Goal: Information Seeking & Learning: Compare options

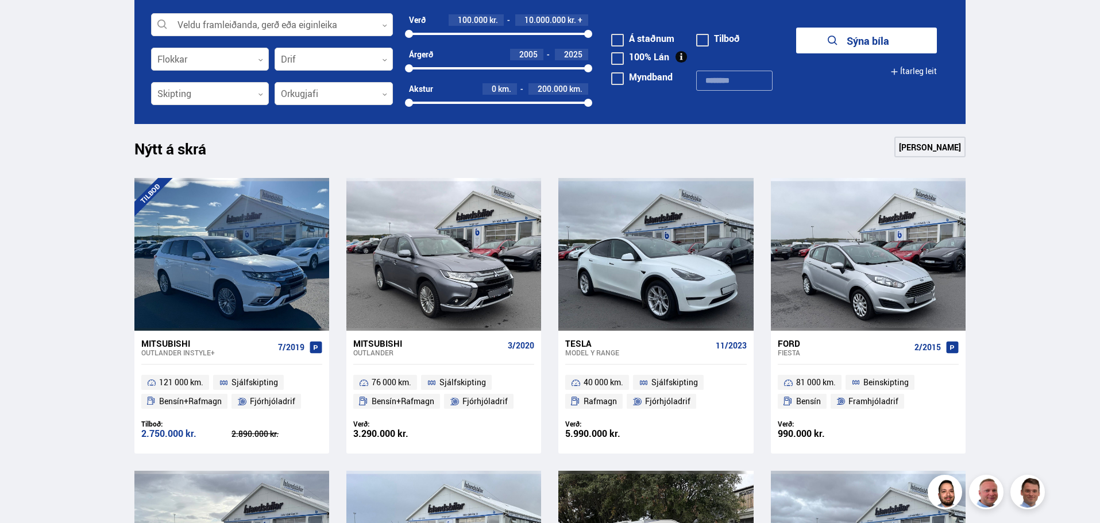
scroll to position [402, 0]
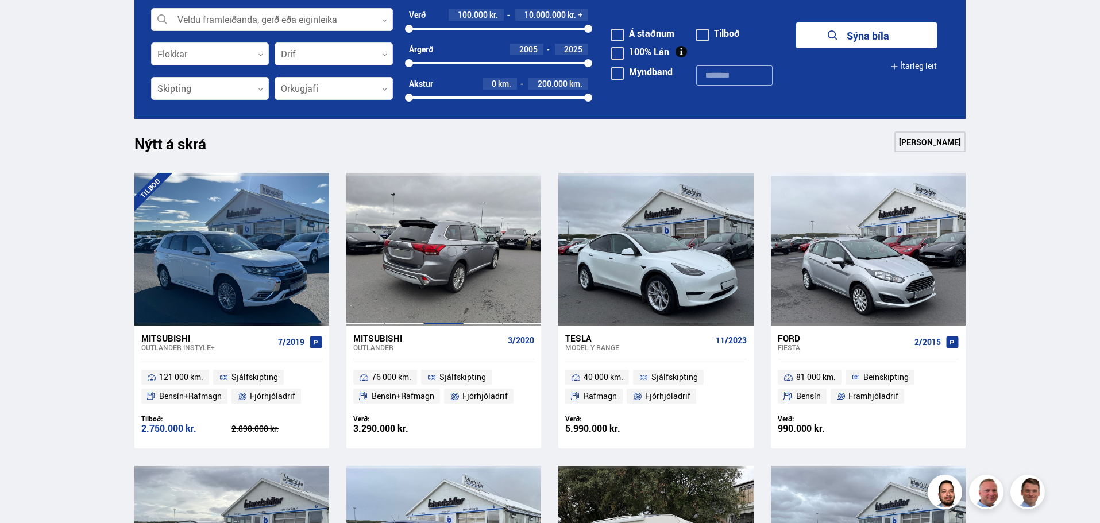
click at [427, 251] on div at bounding box center [443, 249] width 39 height 153
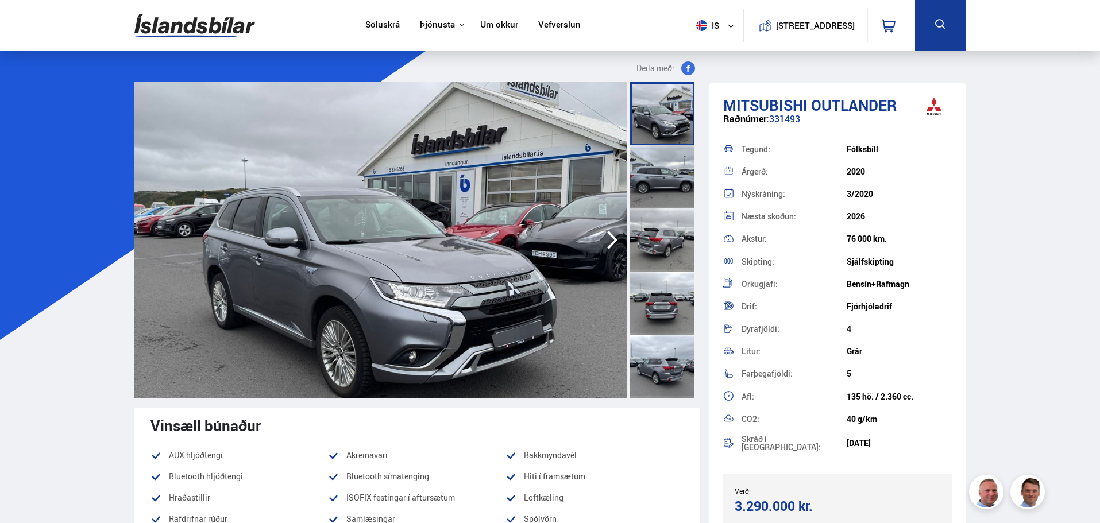
click at [615, 238] on icon "button" at bounding box center [612, 240] width 10 height 19
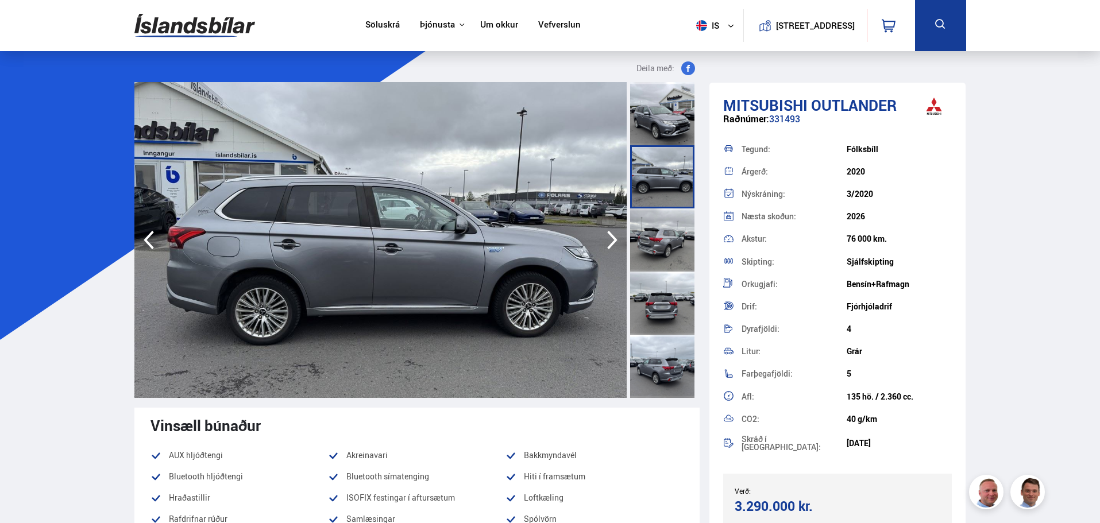
click at [615, 238] on icon "button" at bounding box center [612, 240] width 10 height 19
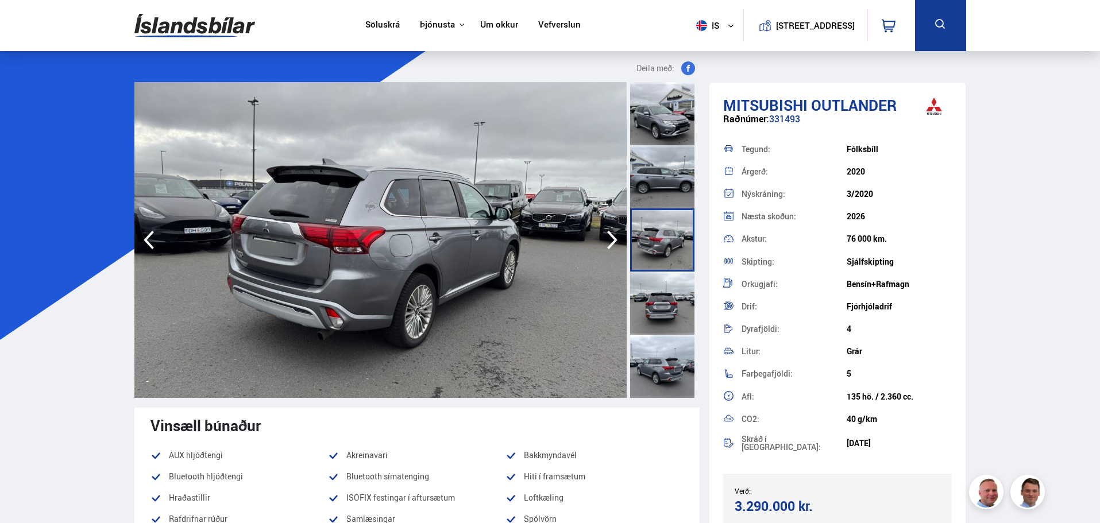
click at [615, 238] on icon "button" at bounding box center [612, 240] width 10 height 19
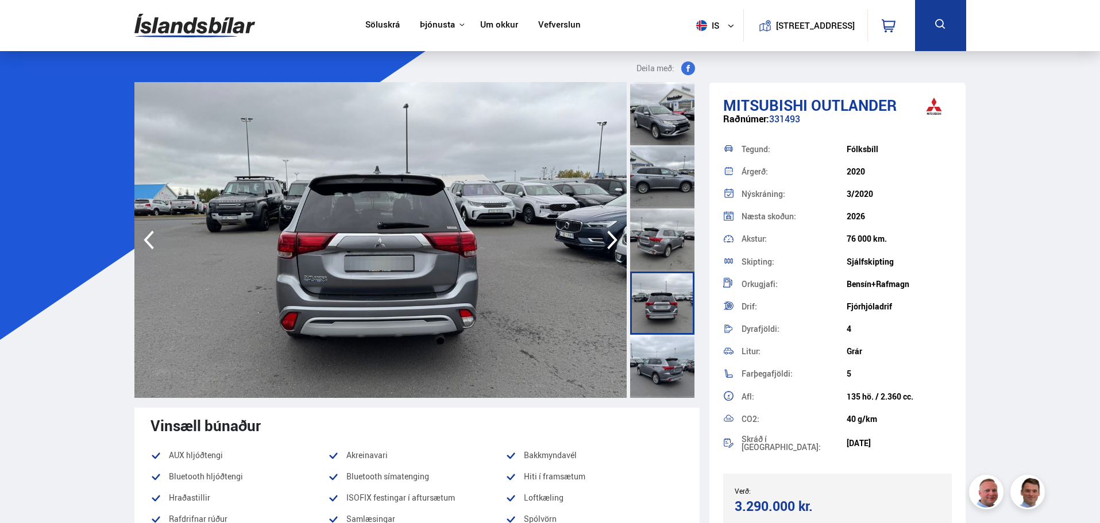
click at [615, 238] on icon "button" at bounding box center [612, 240] width 10 height 19
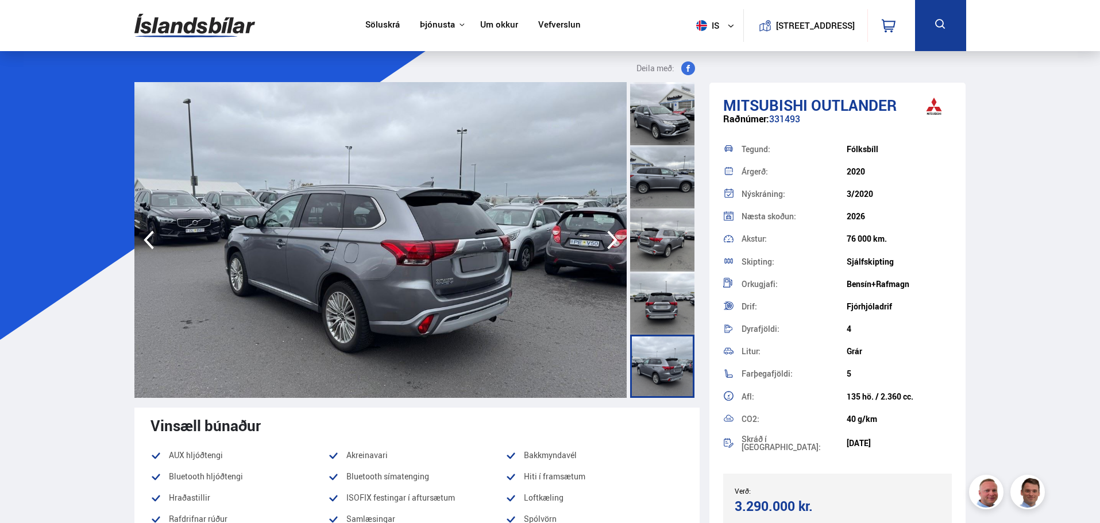
click at [615, 238] on icon "button" at bounding box center [612, 240] width 10 height 19
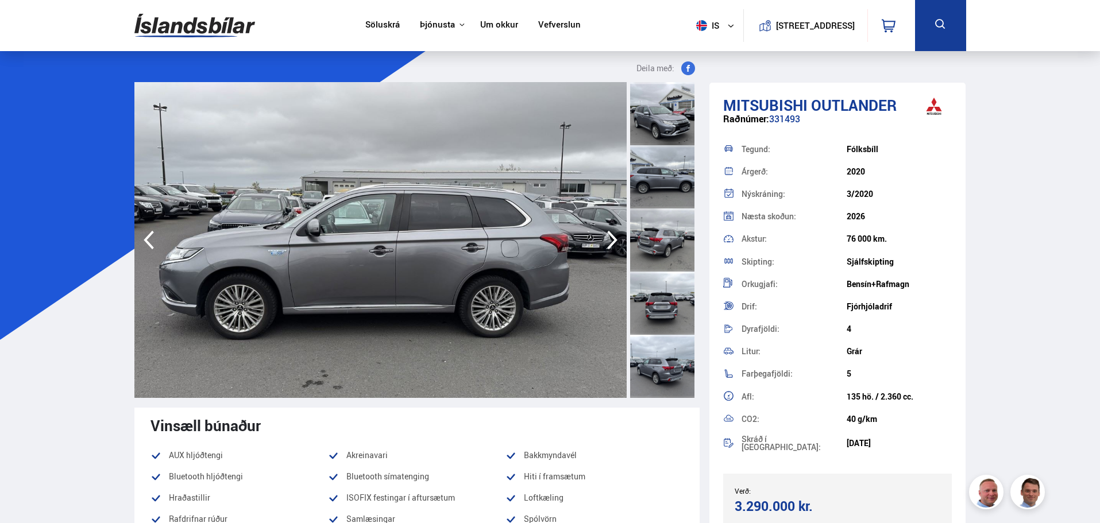
click at [615, 238] on icon "button" at bounding box center [612, 240] width 10 height 19
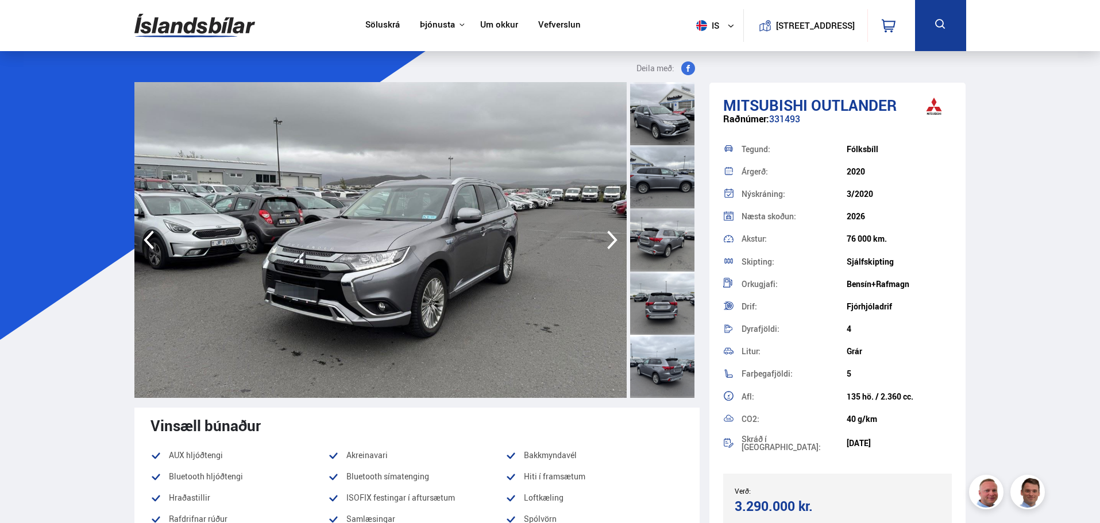
click at [615, 238] on icon "button" at bounding box center [612, 240] width 10 height 19
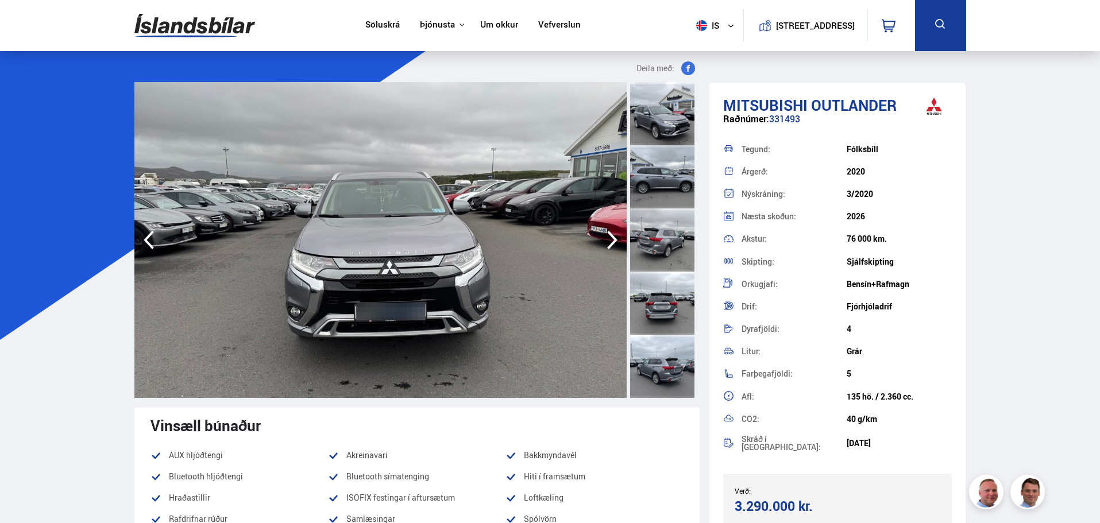
click at [615, 238] on icon "button" at bounding box center [612, 240] width 10 height 19
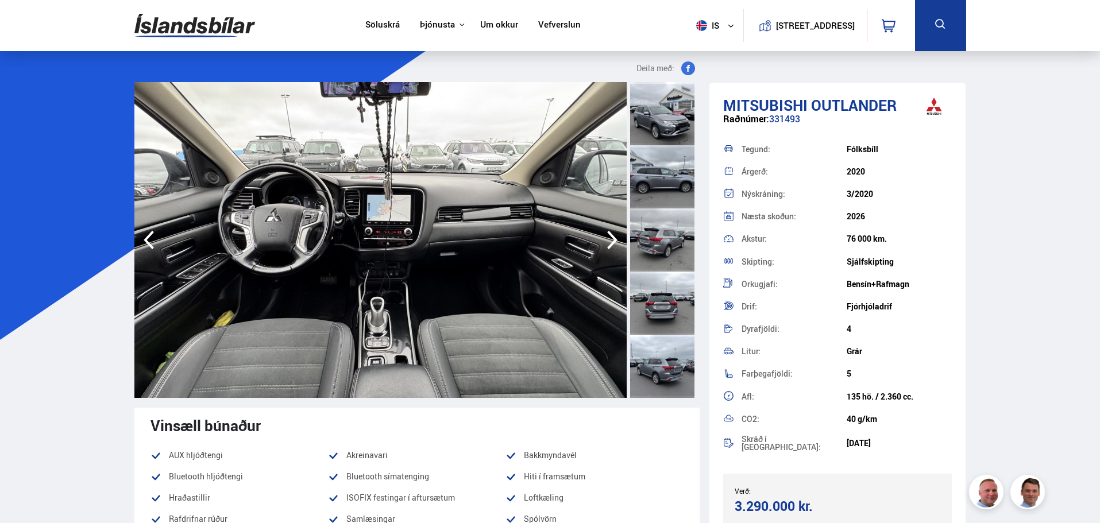
click at [615, 238] on icon "button" at bounding box center [612, 240] width 10 height 19
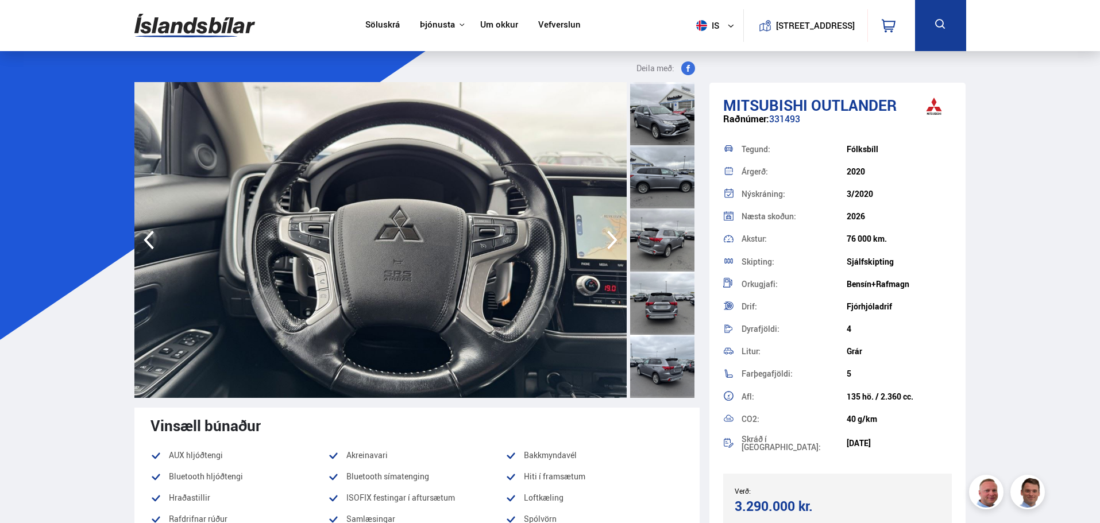
click at [615, 238] on icon "button" at bounding box center [612, 240] width 10 height 19
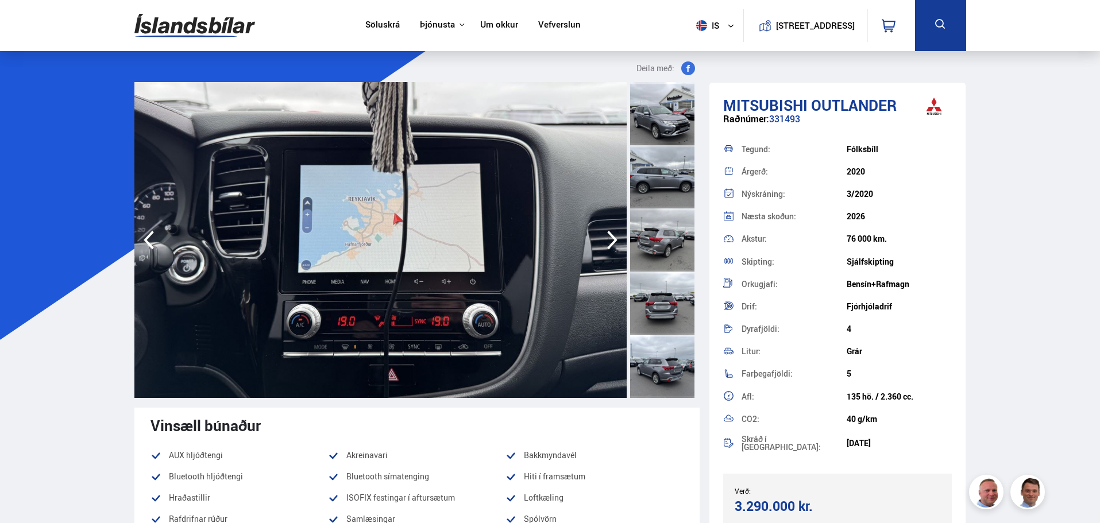
click at [615, 238] on icon "button" at bounding box center [612, 240] width 10 height 19
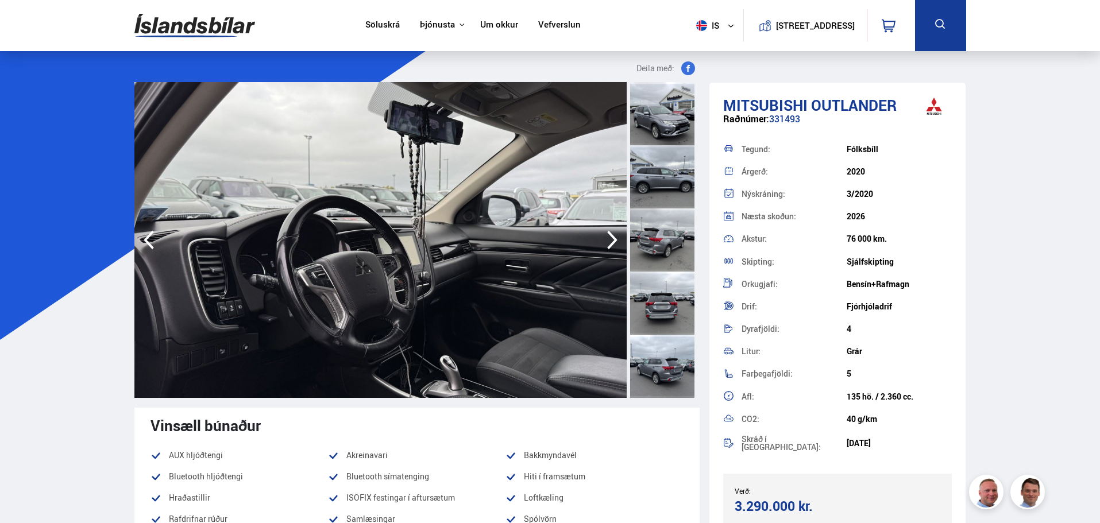
click at [615, 238] on icon "button" at bounding box center [612, 240] width 10 height 19
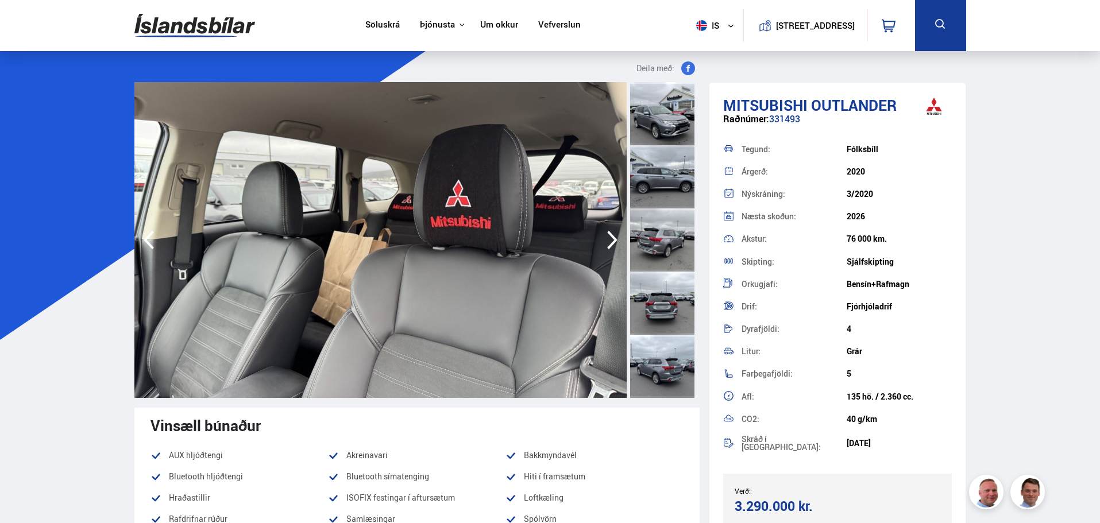
click at [615, 238] on icon "button" at bounding box center [612, 240] width 10 height 19
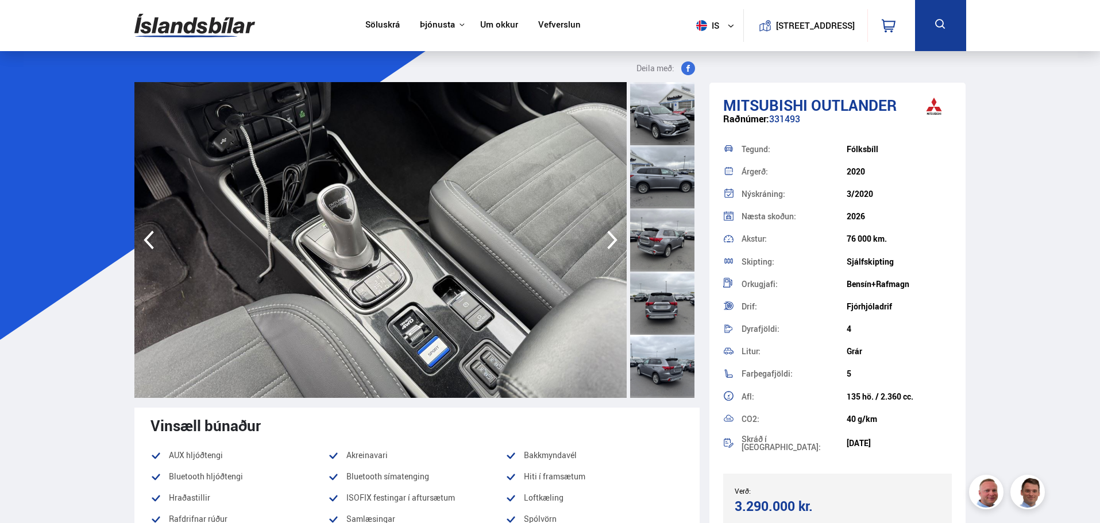
click at [615, 238] on icon "button" at bounding box center [612, 240] width 10 height 19
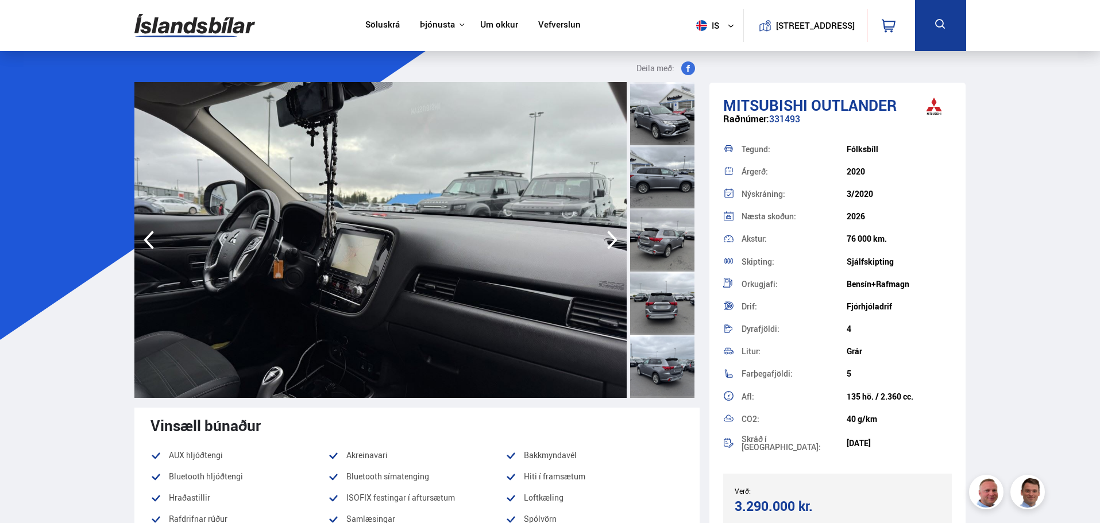
click at [615, 238] on icon "button" at bounding box center [612, 240] width 10 height 19
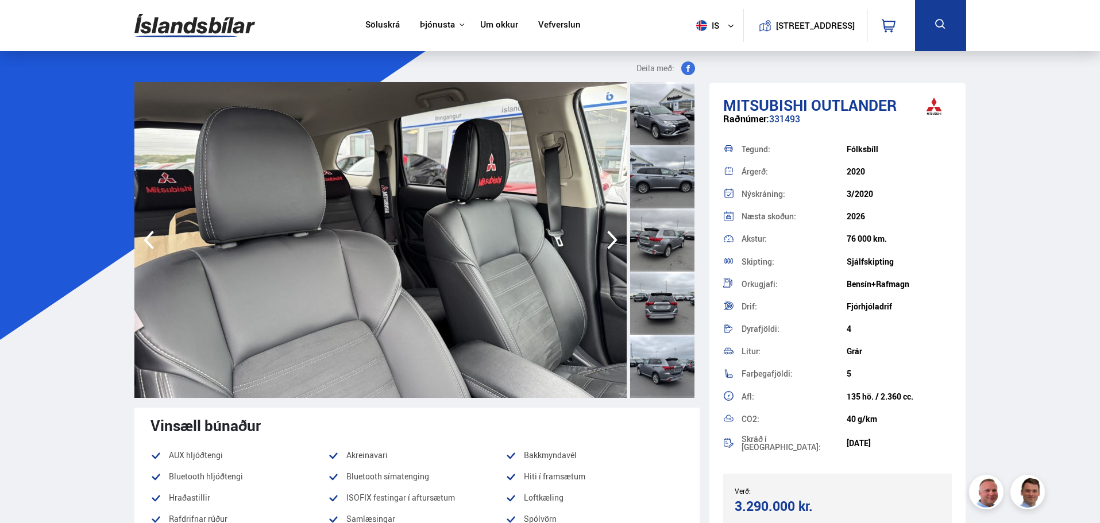
click at [615, 238] on icon "button" at bounding box center [612, 240] width 10 height 19
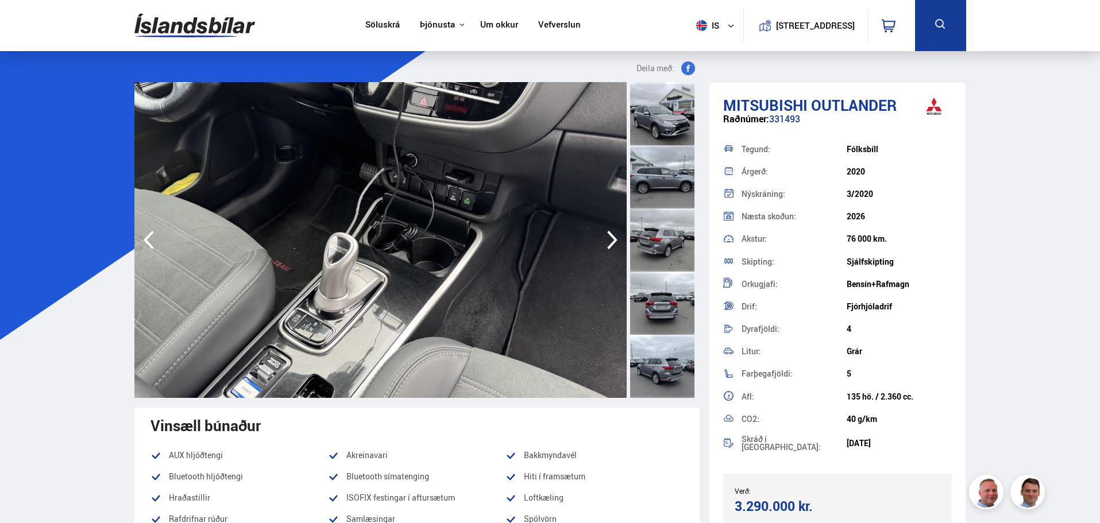
click at [615, 238] on icon "button" at bounding box center [612, 240] width 10 height 19
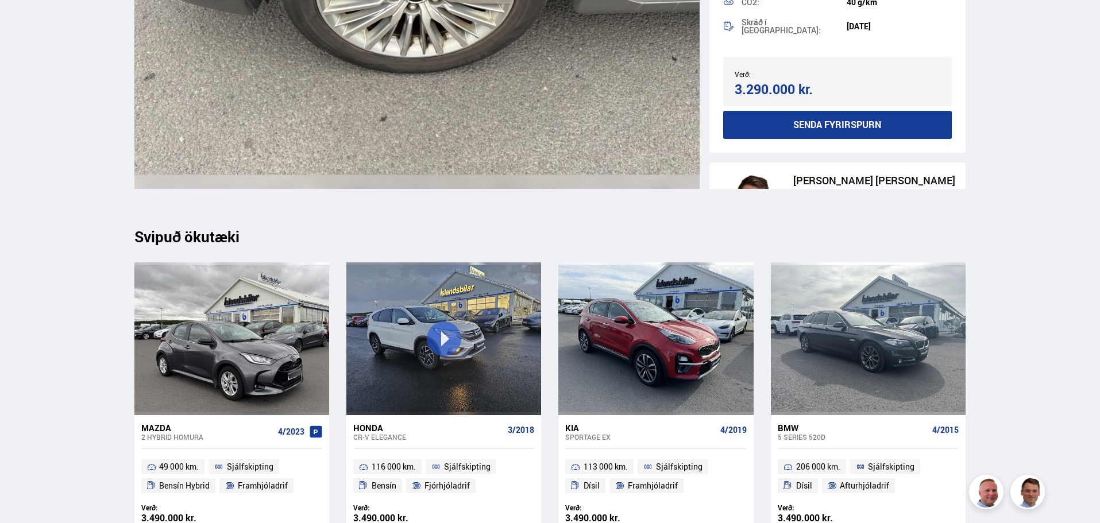
scroll to position [13559, 0]
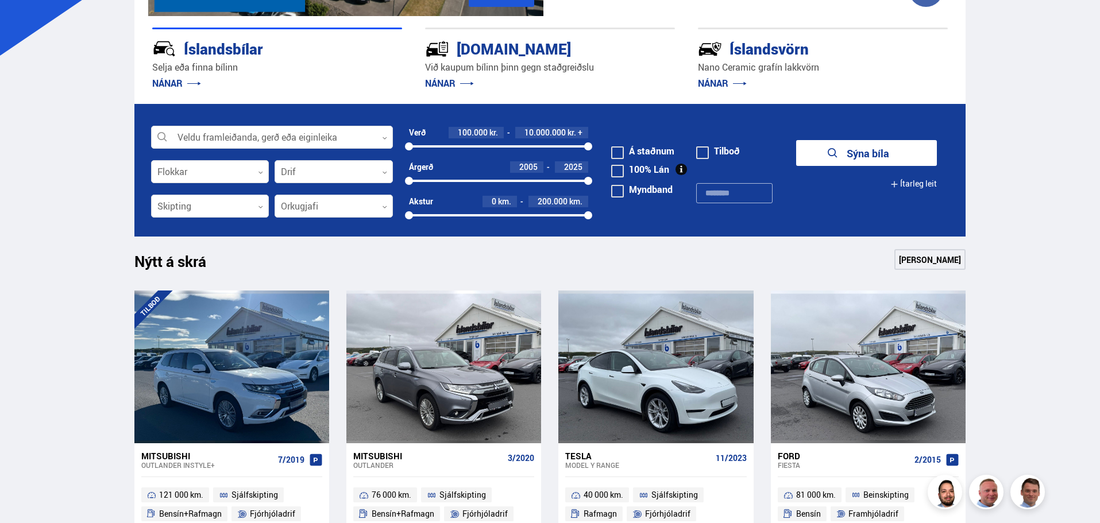
scroll to position [287, 0]
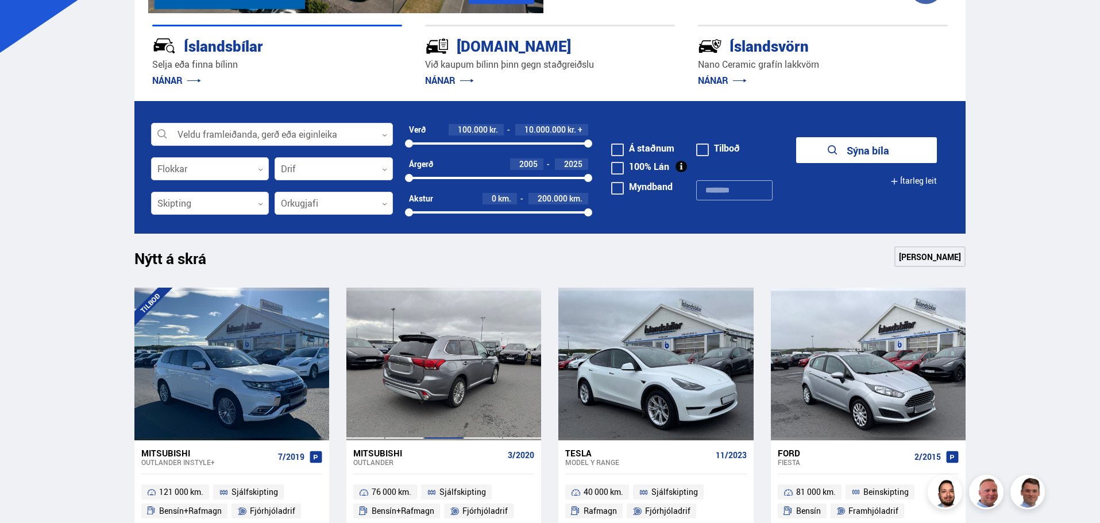
click at [443, 349] on div at bounding box center [443, 364] width 39 height 153
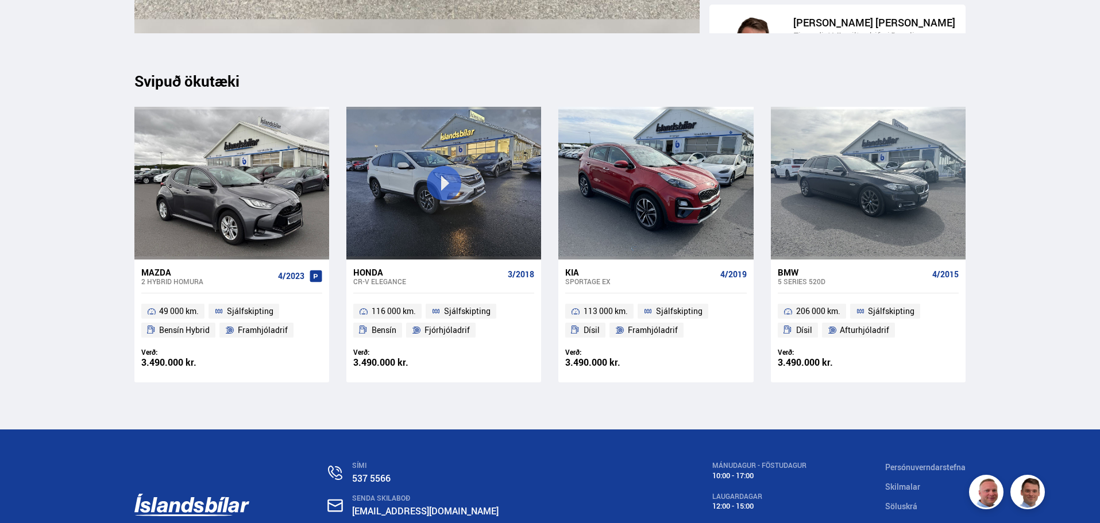
scroll to position [13732, 0]
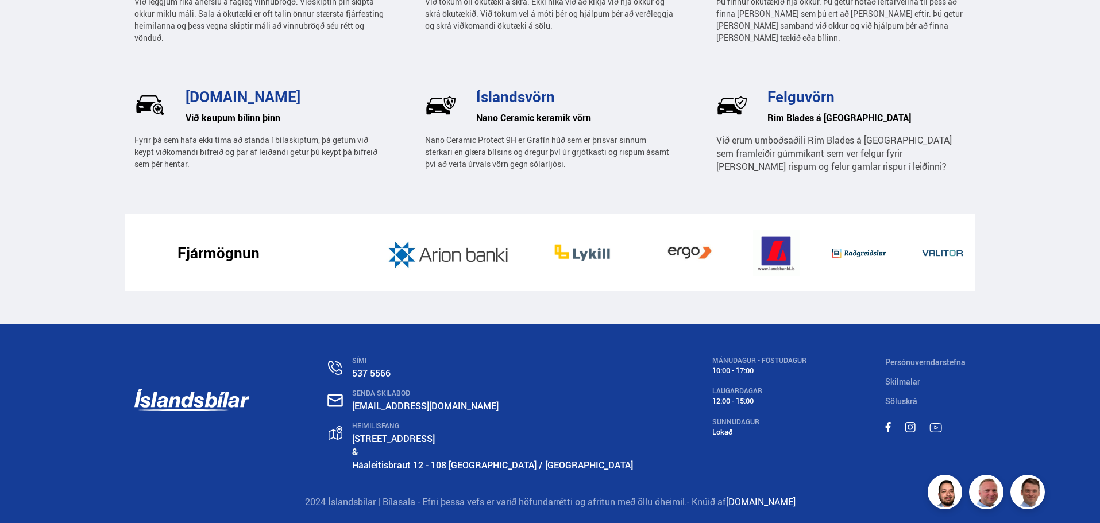
scroll to position [287, 0]
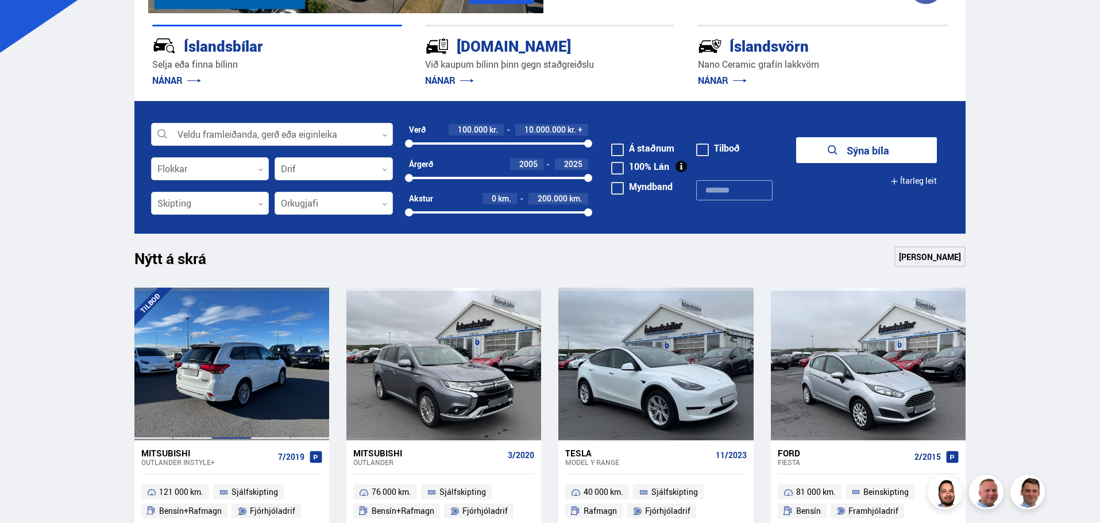
click at [245, 384] on div at bounding box center [231, 364] width 39 height 153
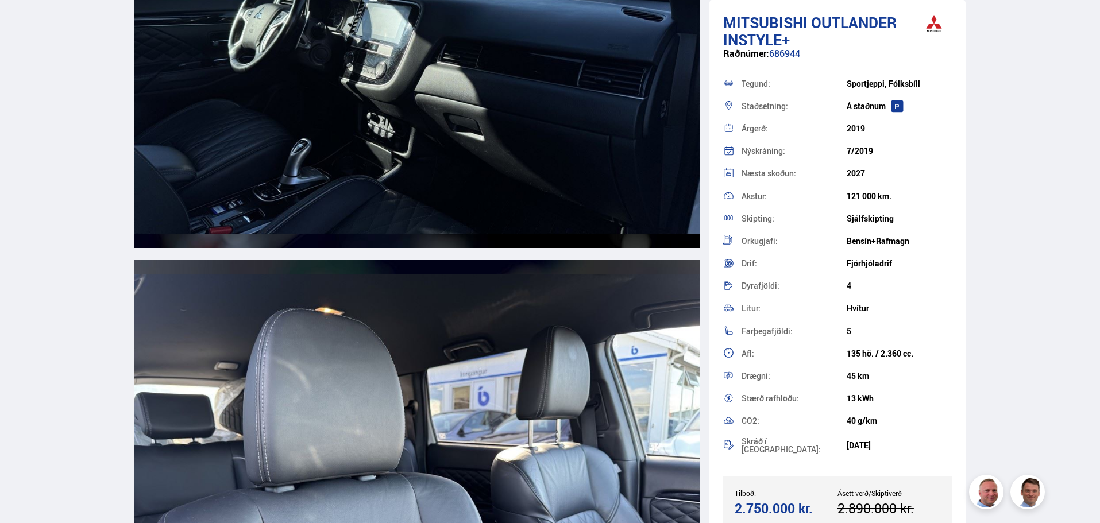
scroll to position [8561, 0]
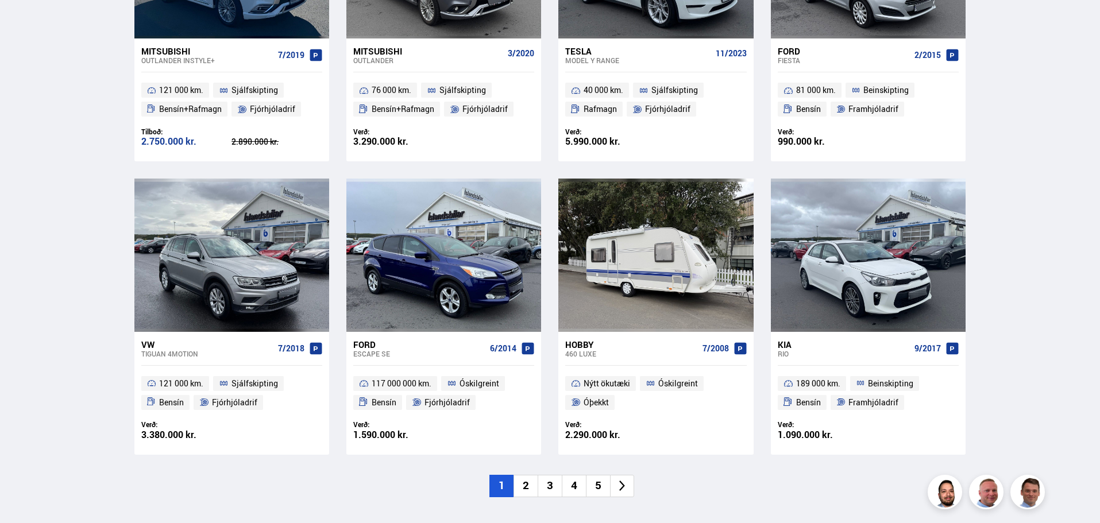
scroll to position [747, 0]
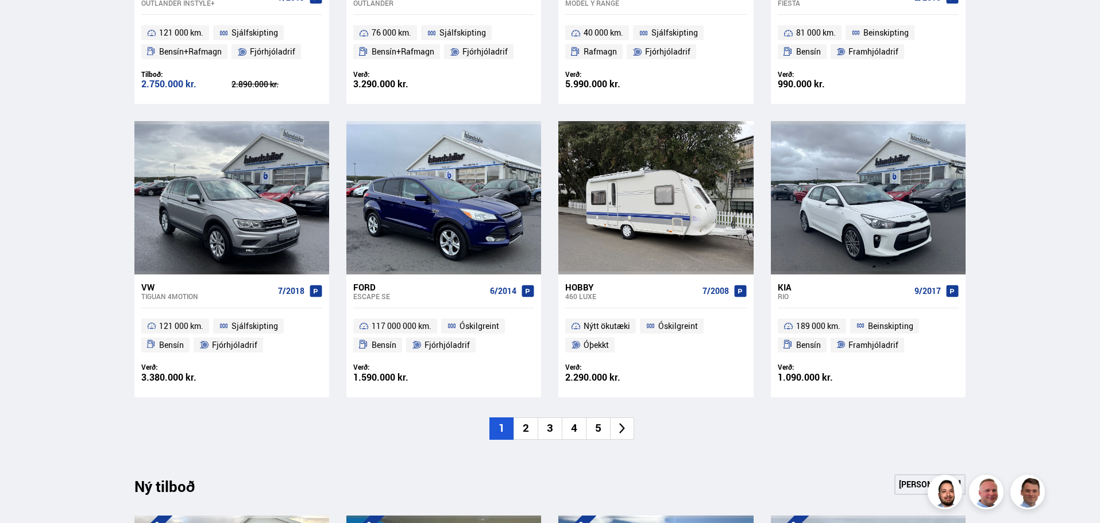
click at [528, 430] on li "2" at bounding box center [526, 429] width 24 height 22
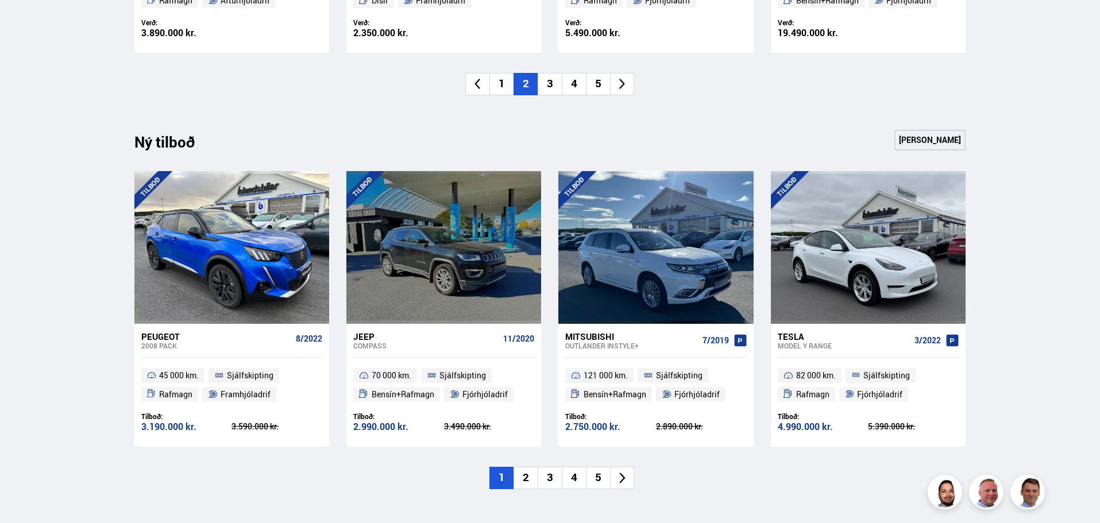
scroll to position [1149, 0]
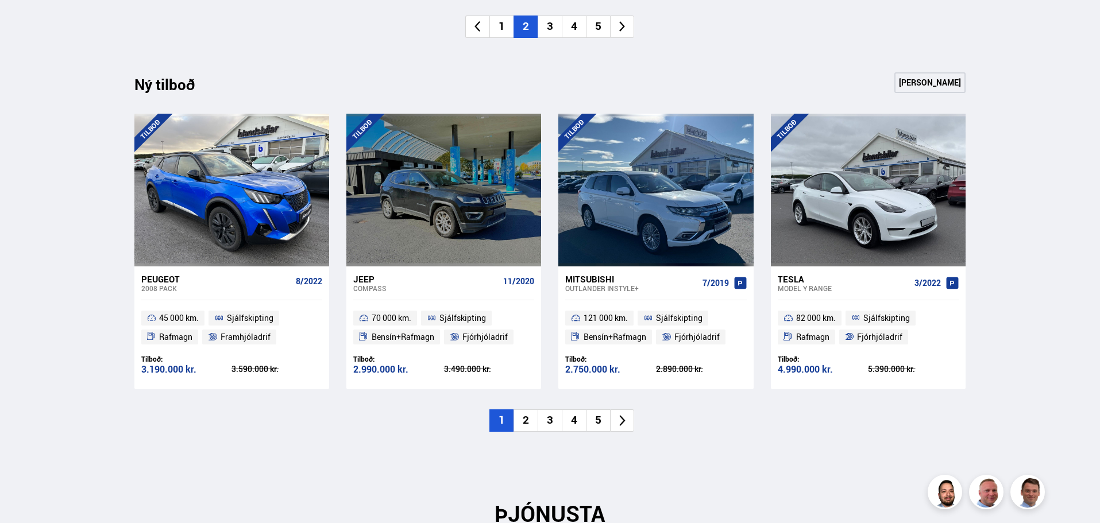
click at [918, 83] on link "[PERSON_NAME]" at bounding box center [930, 82] width 71 height 21
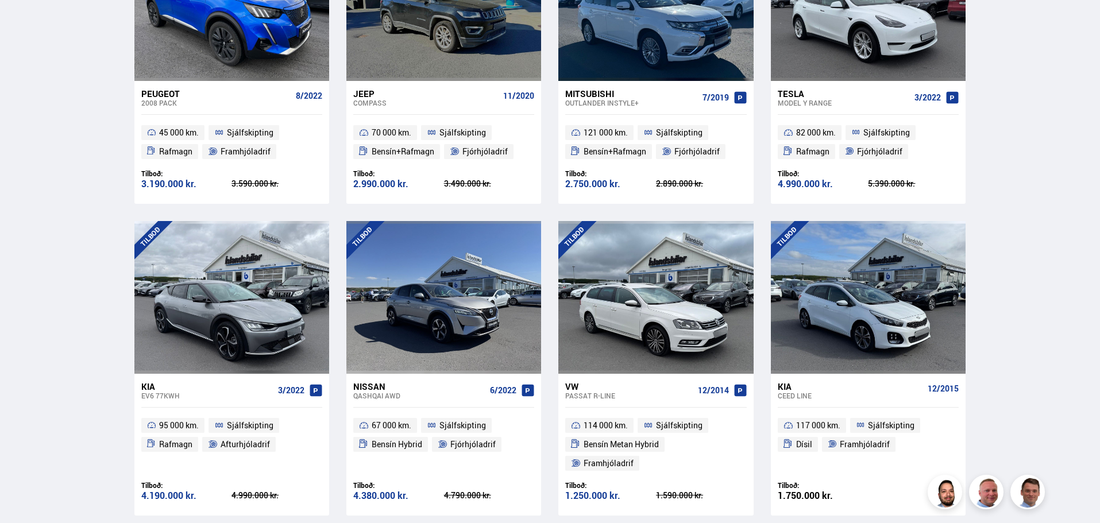
scroll to position [345, 0]
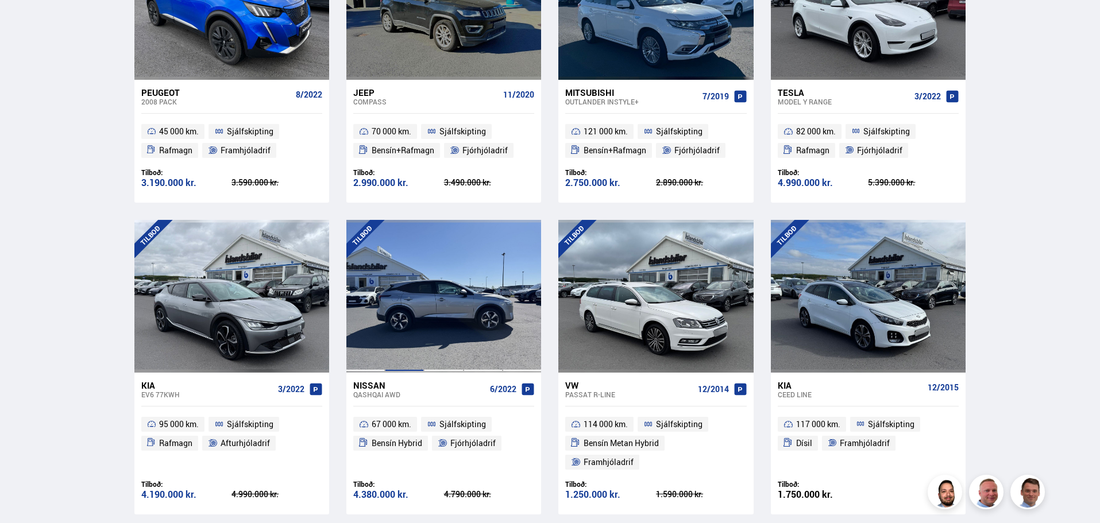
click at [416, 294] on div at bounding box center [404, 296] width 39 height 153
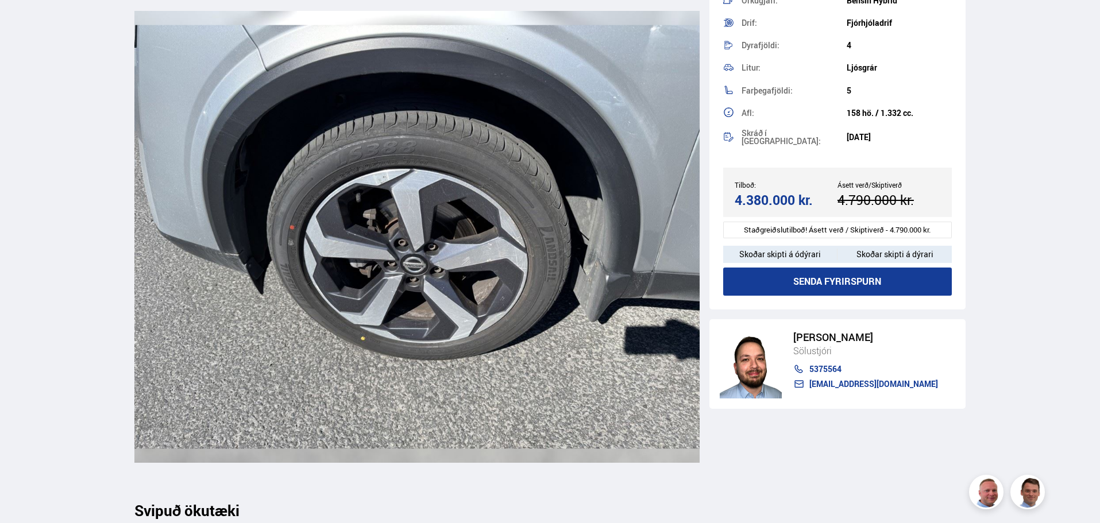
scroll to position [12698, 0]
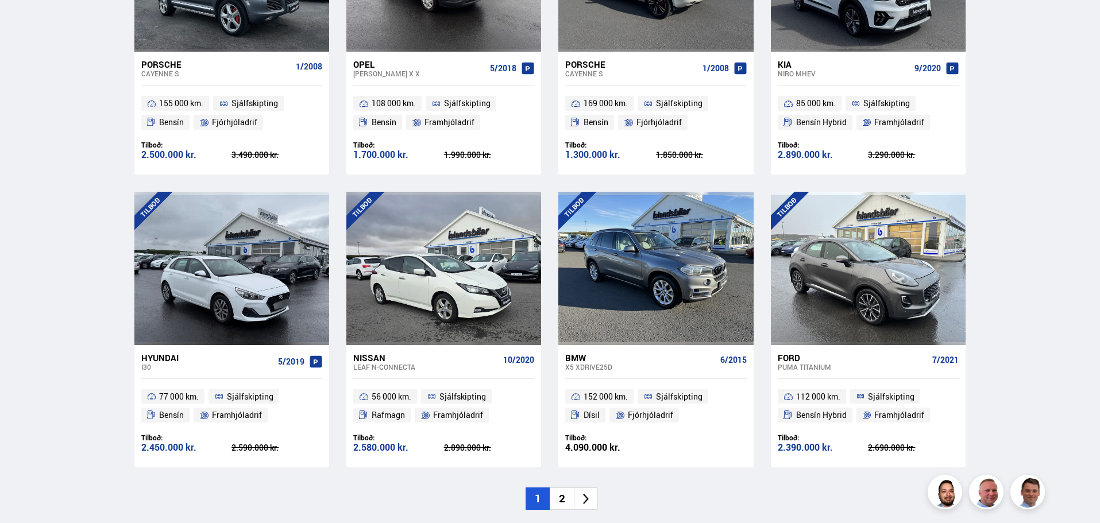
scroll to position [1617, 0]
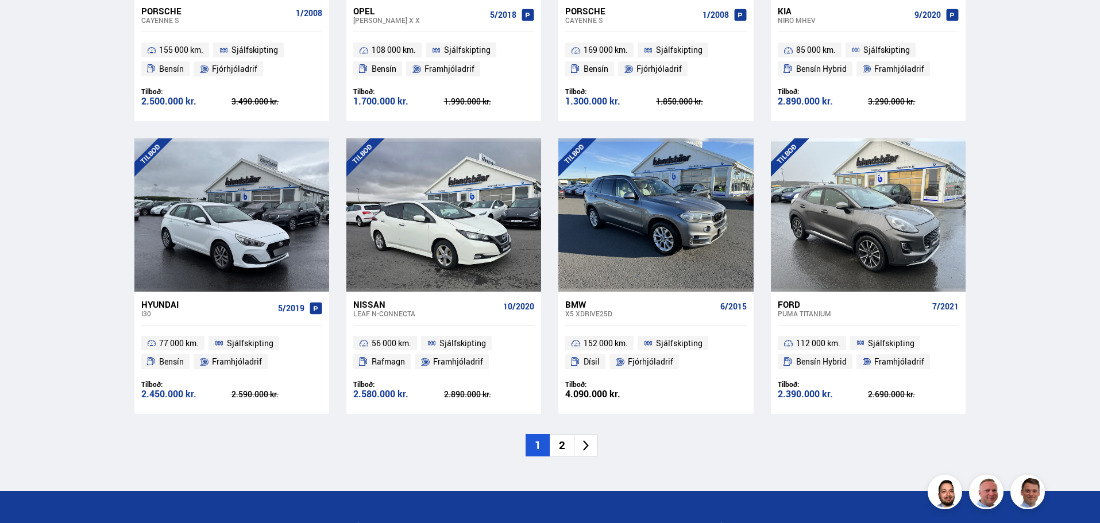
click at [561, 434] on li "2" at bounding box center [562, 445] width 24 height 22
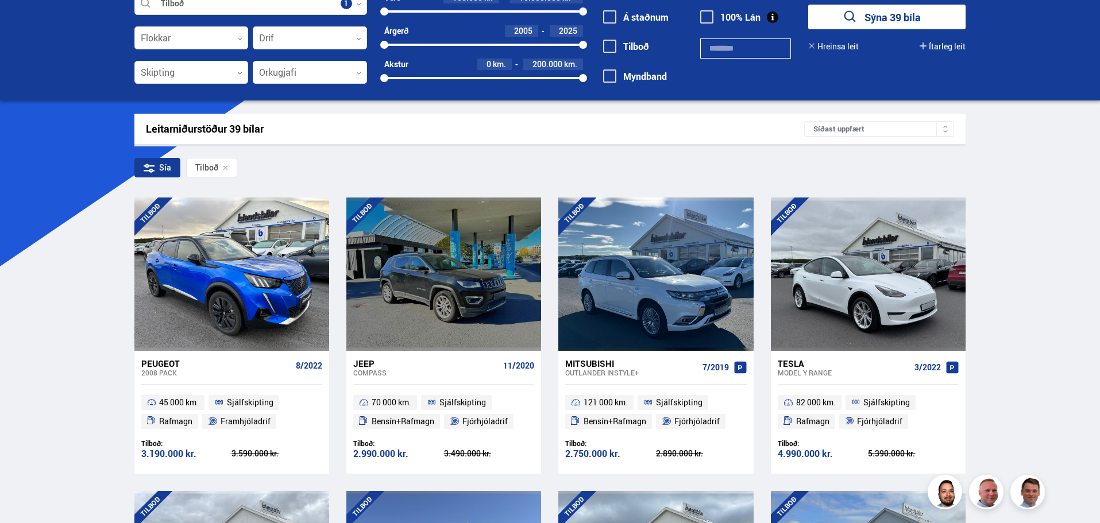
scroll to position [22, 0]
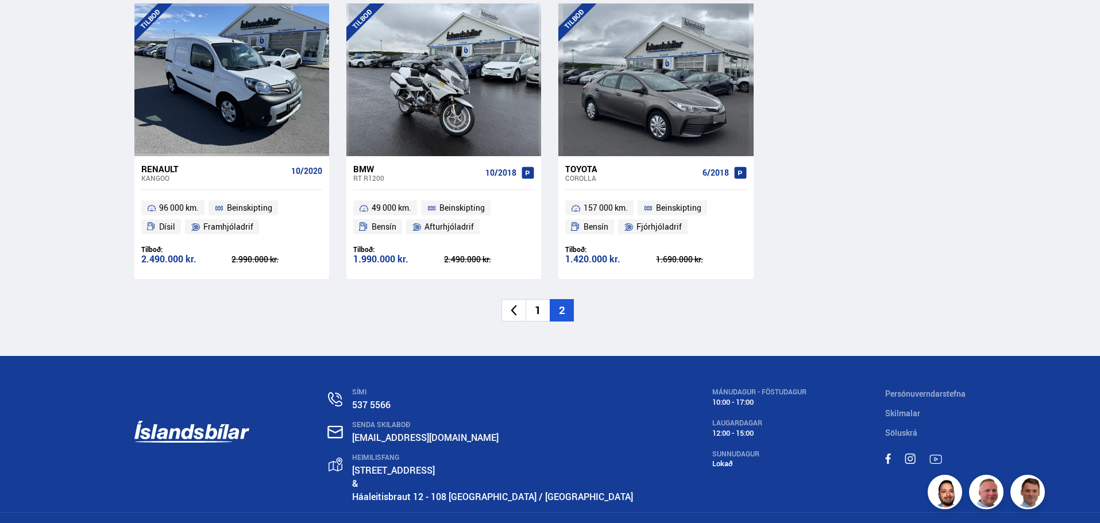
scroll to position [1180, 0]
